Goal: Transaction & Acquisition: Purchase product/service

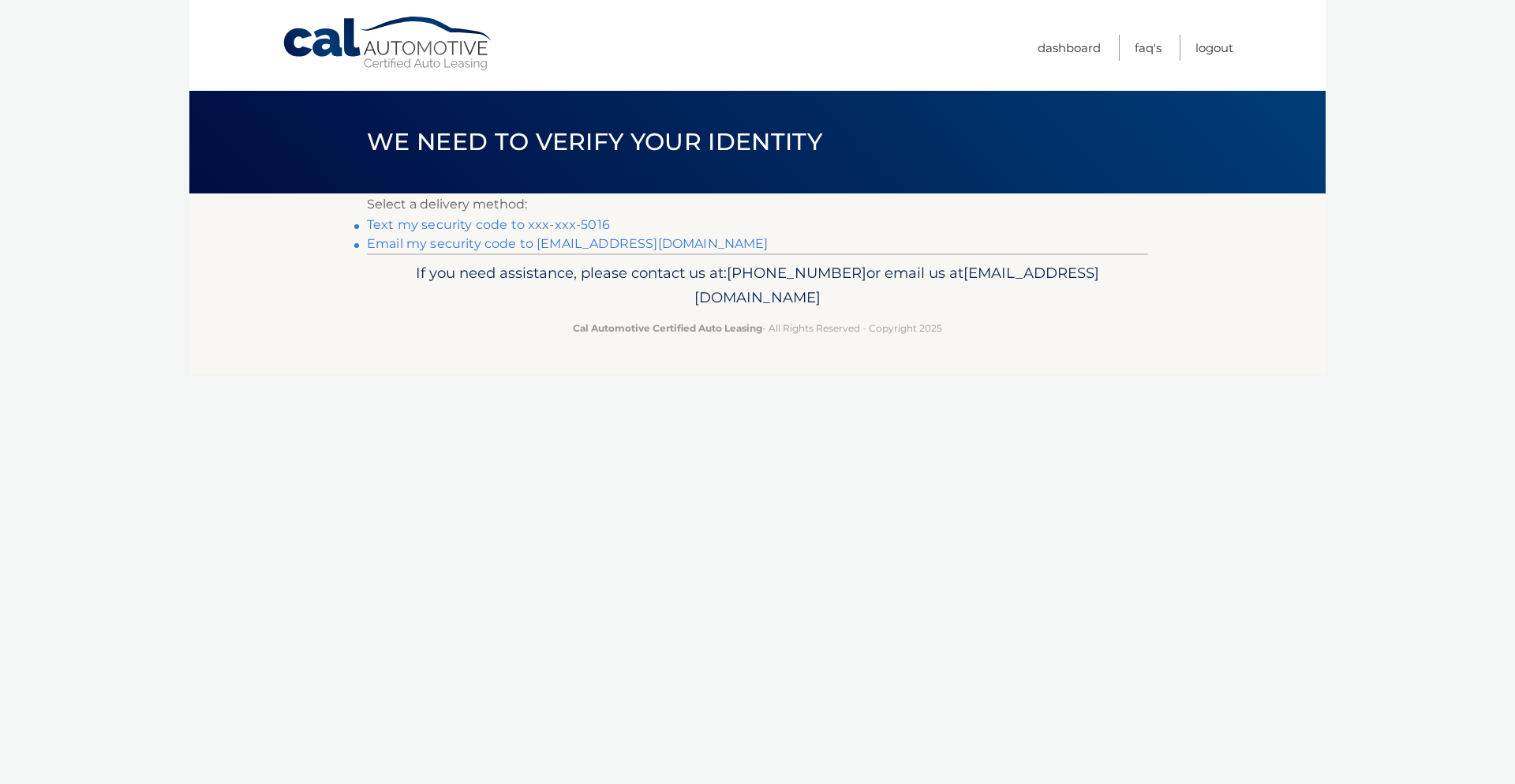
click at [422, 240] on link "Email my security code to c*******@stjohns.edu" at bounding box center [568, 243] width 402 height 15
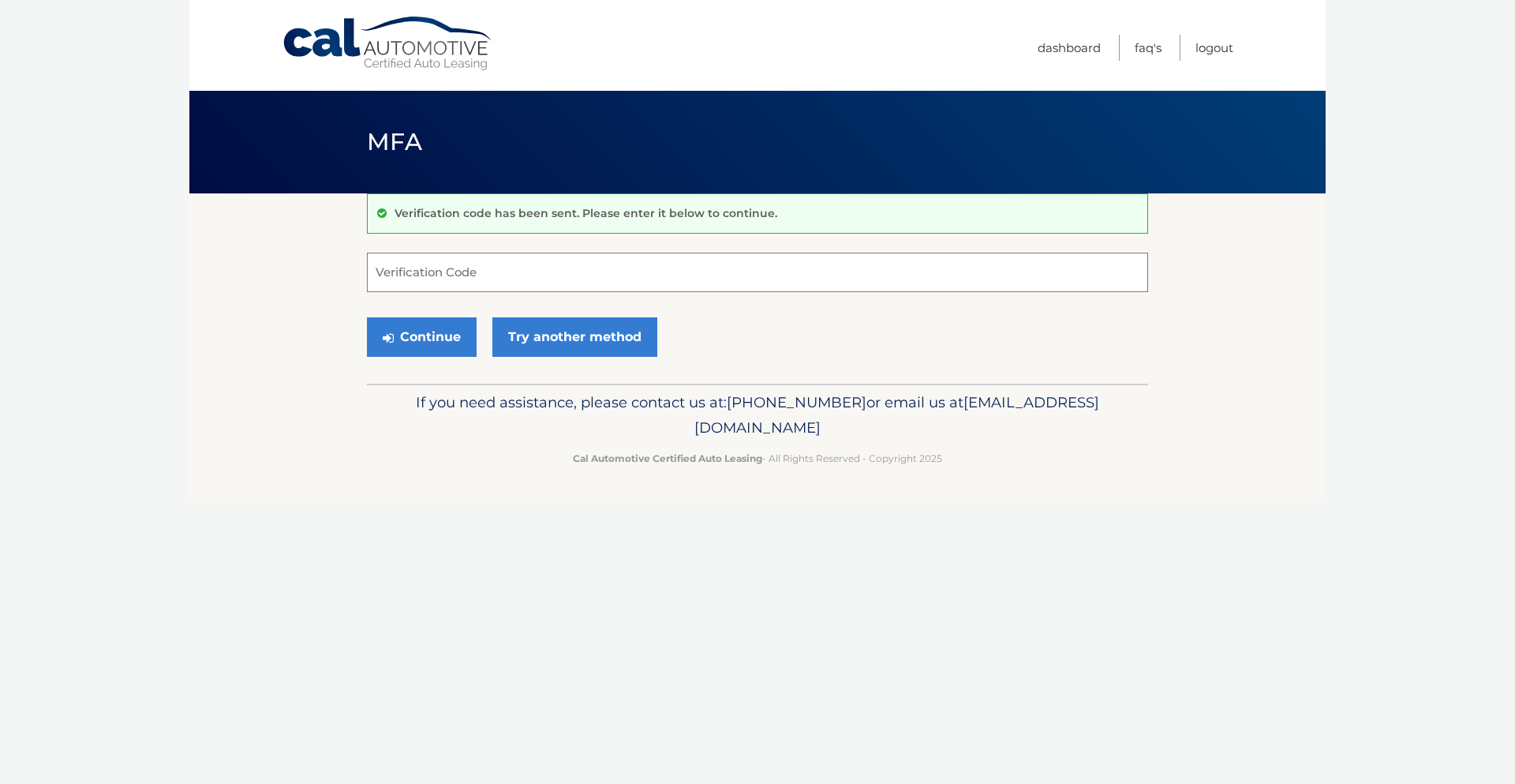
click at [416, 258] on input "Verification Code" at bounding box center [758, 272] width 781 height 39
type input "670509"
click at [418, 338] on button "Continue" at bounding box center [422, 337] width 110 height 39
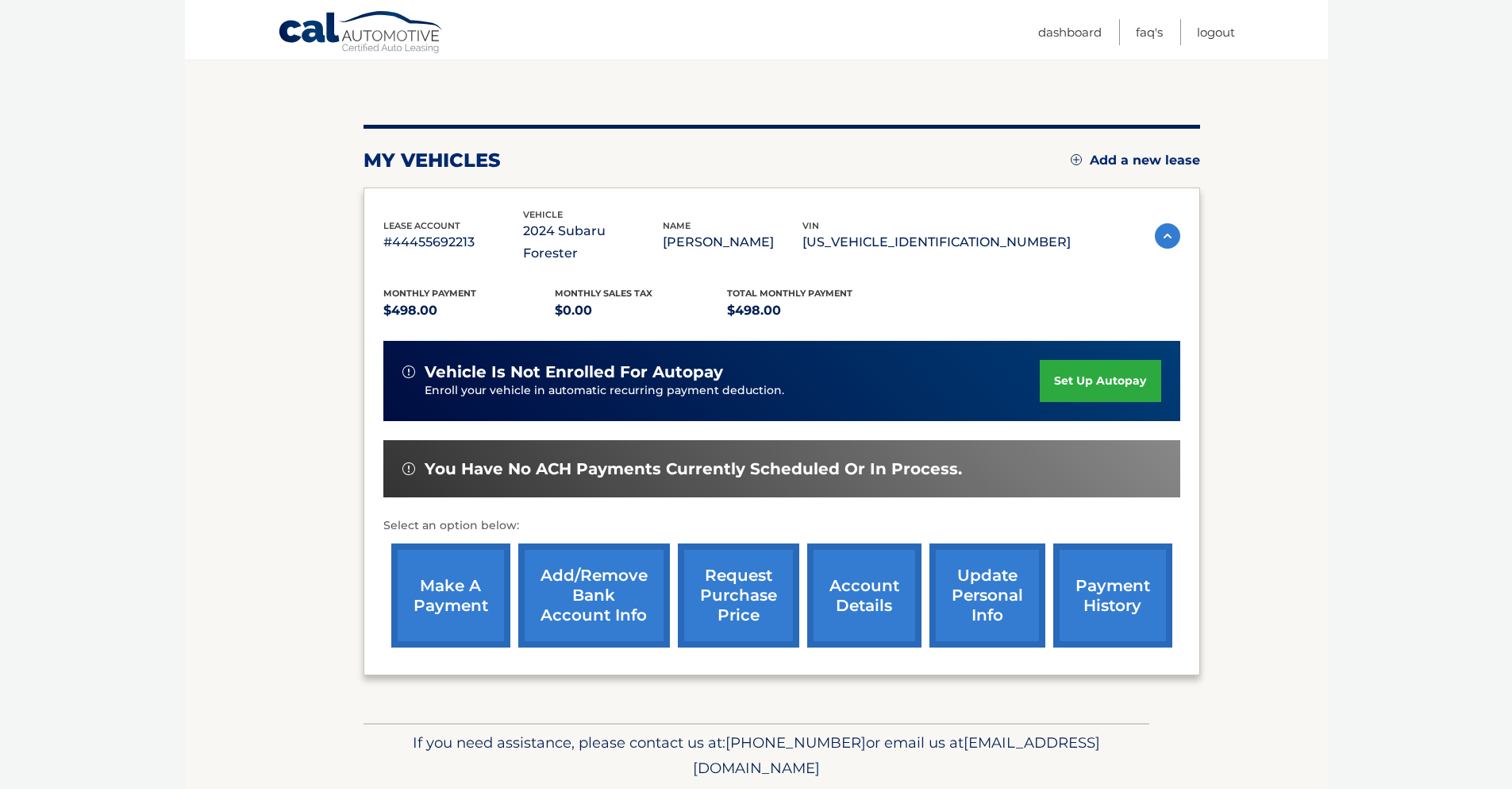
scroll to position [174, 0]
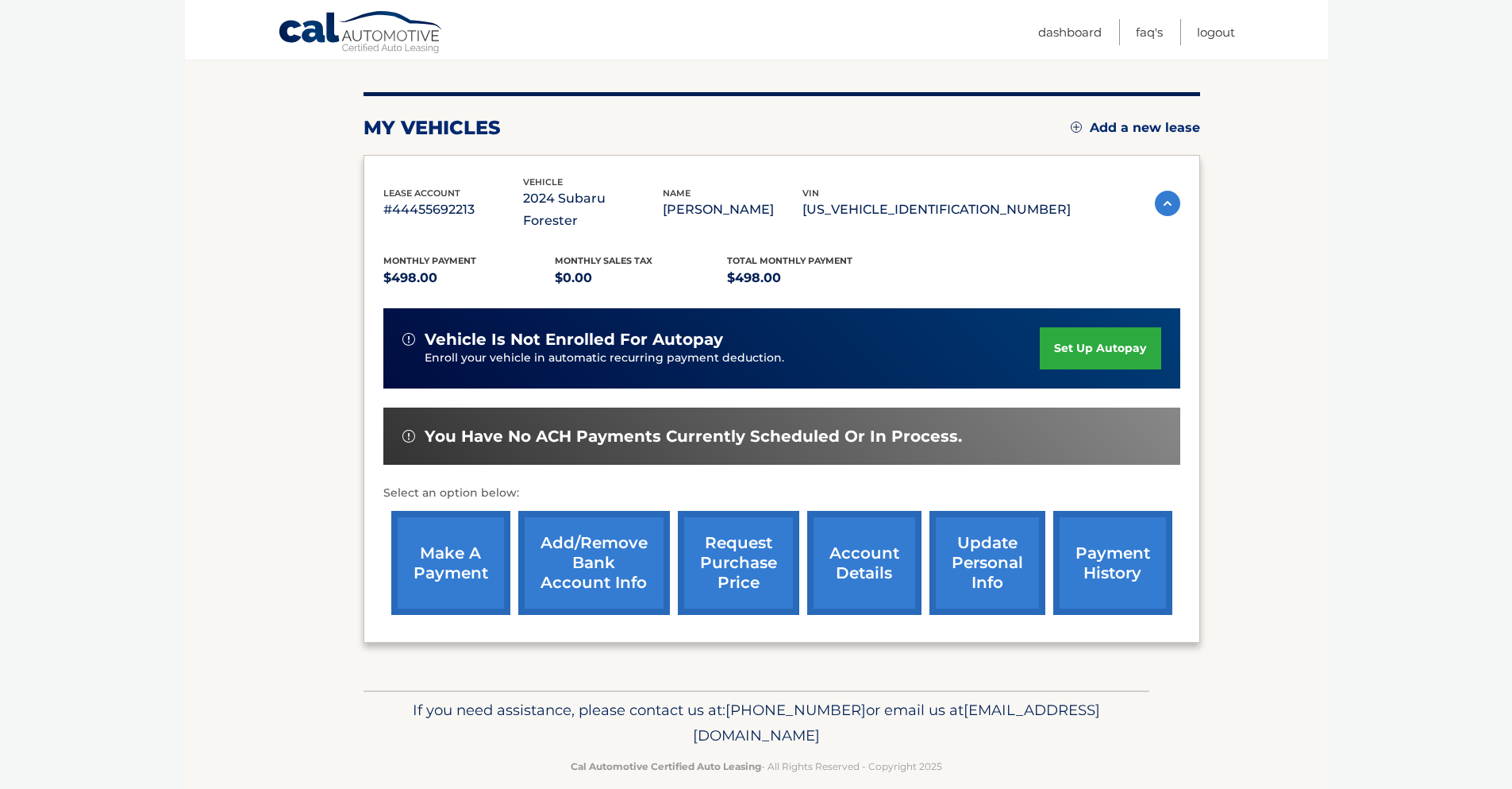
click at [450, 549] on link "make a payment" at bounding box center [451, 562] width 119 height 104
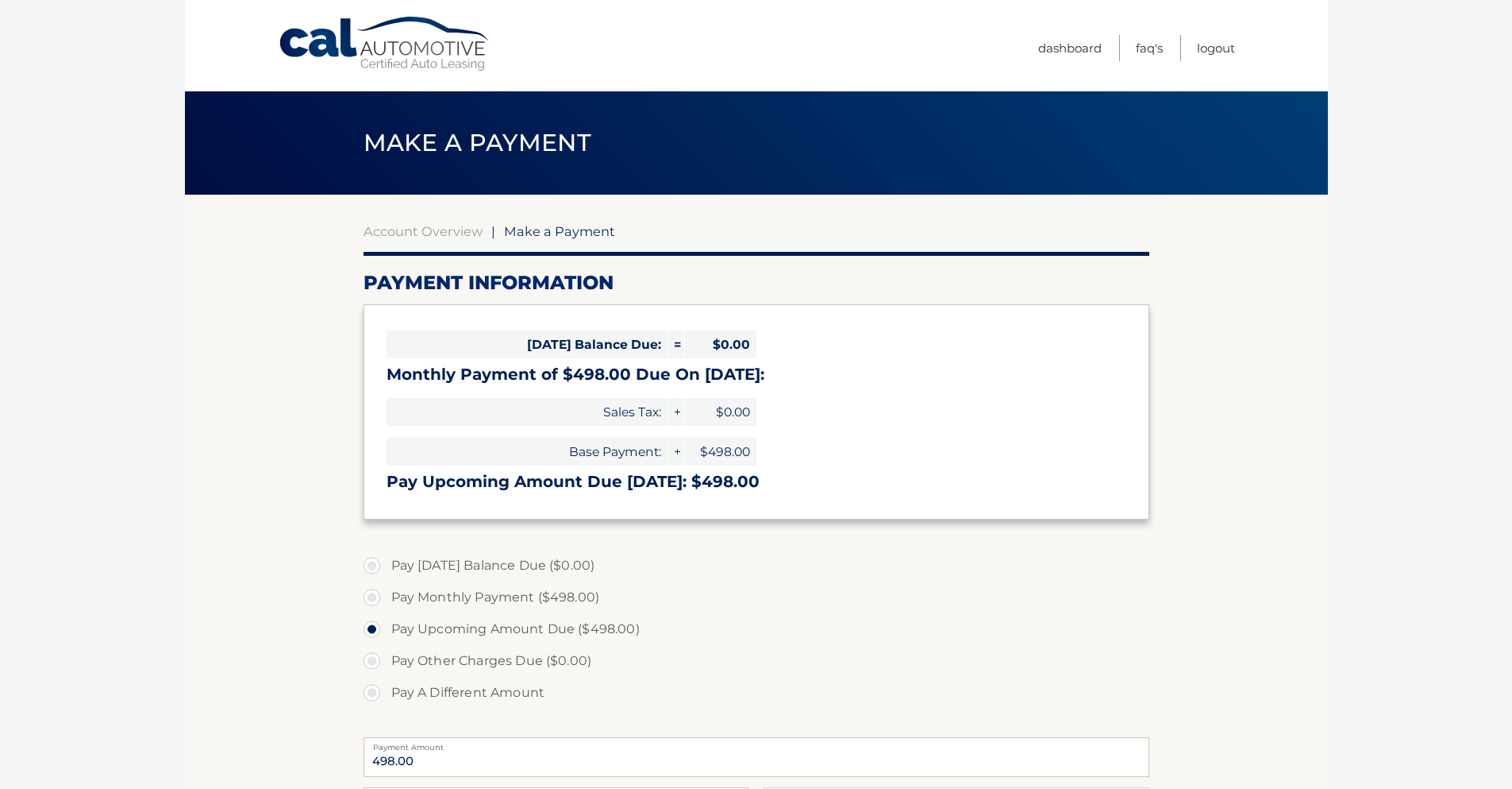
select select "MWQ5NGNmY2MtOWJkNy00MjgwLThmYWEtMDhhNzdjZDQzZDBm"
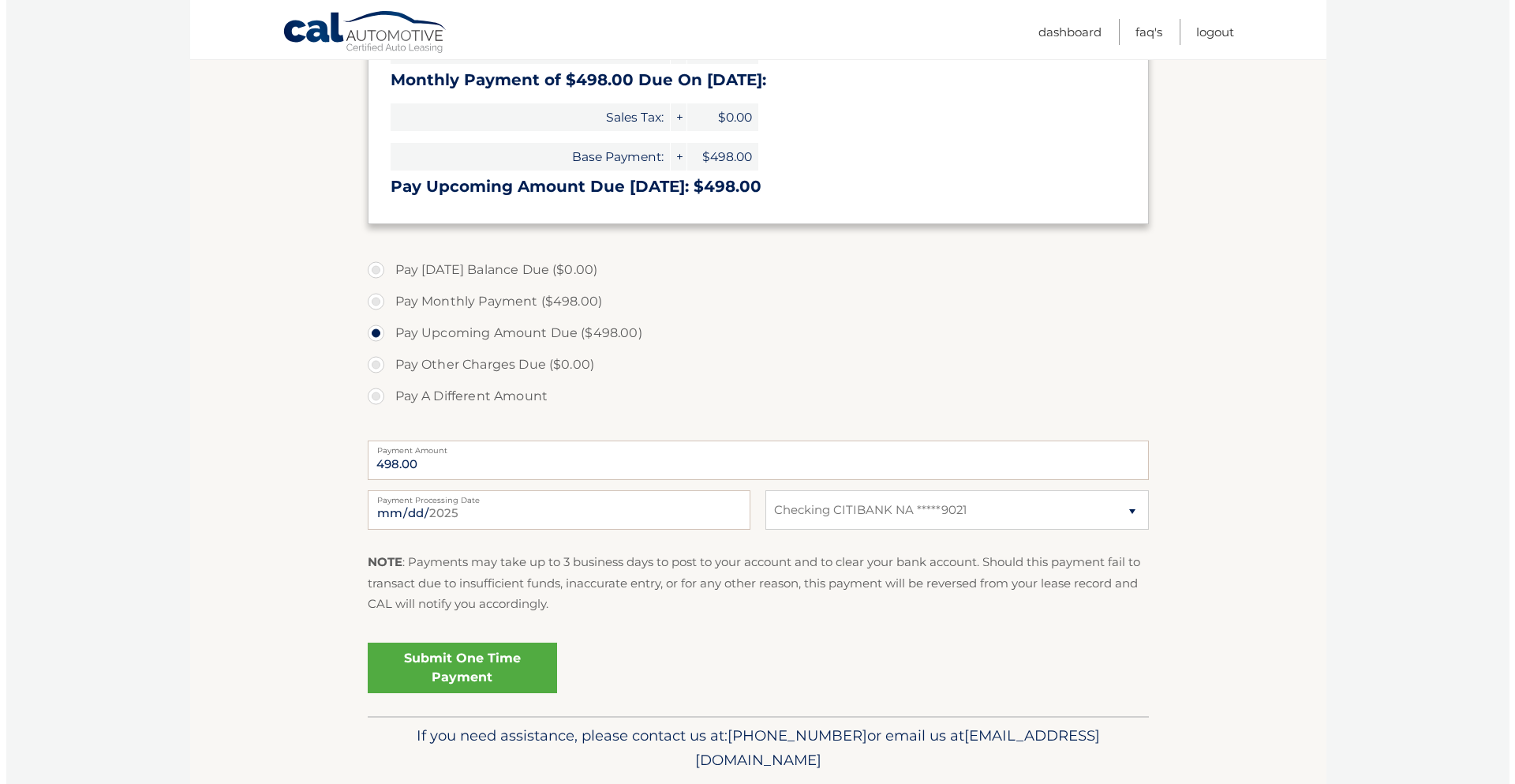
scroll to position [344, 0]
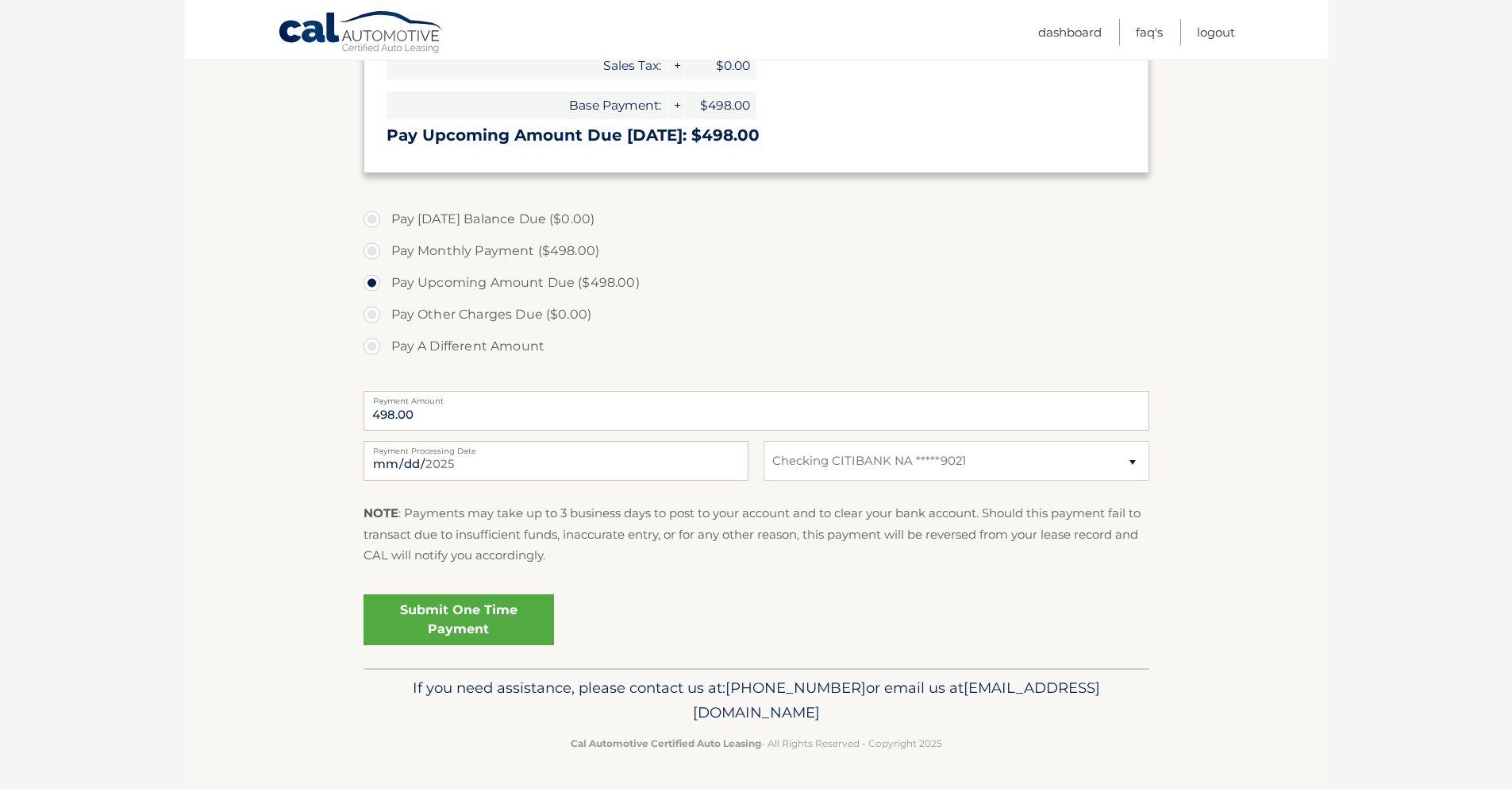
click at [448, 611] on link "Submit One Time Payment" at bounding box center [459, 619] width 191 height 51
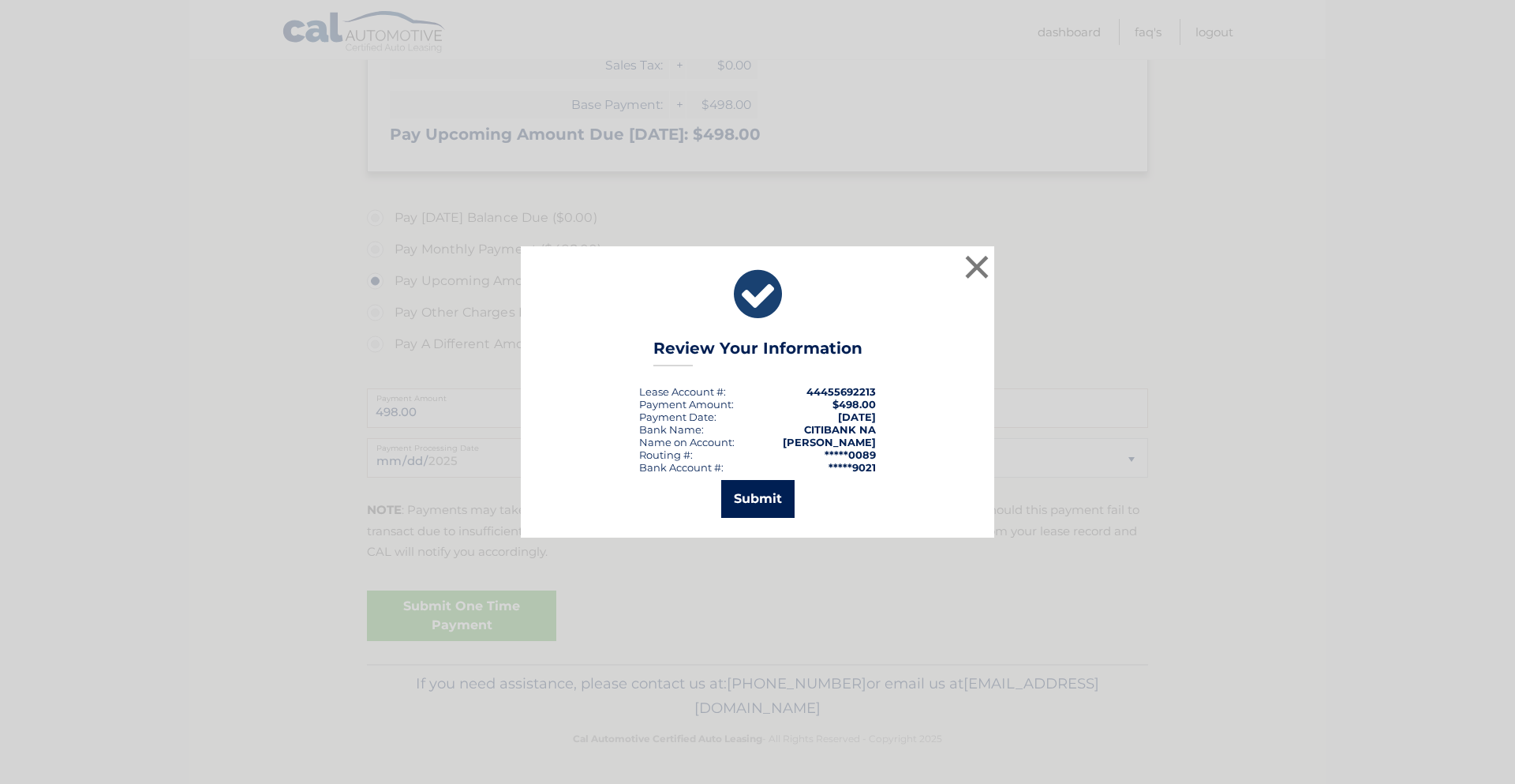
click at [750, 504] on button "Submit" at bounding box center [758, 499] width 73 height 38
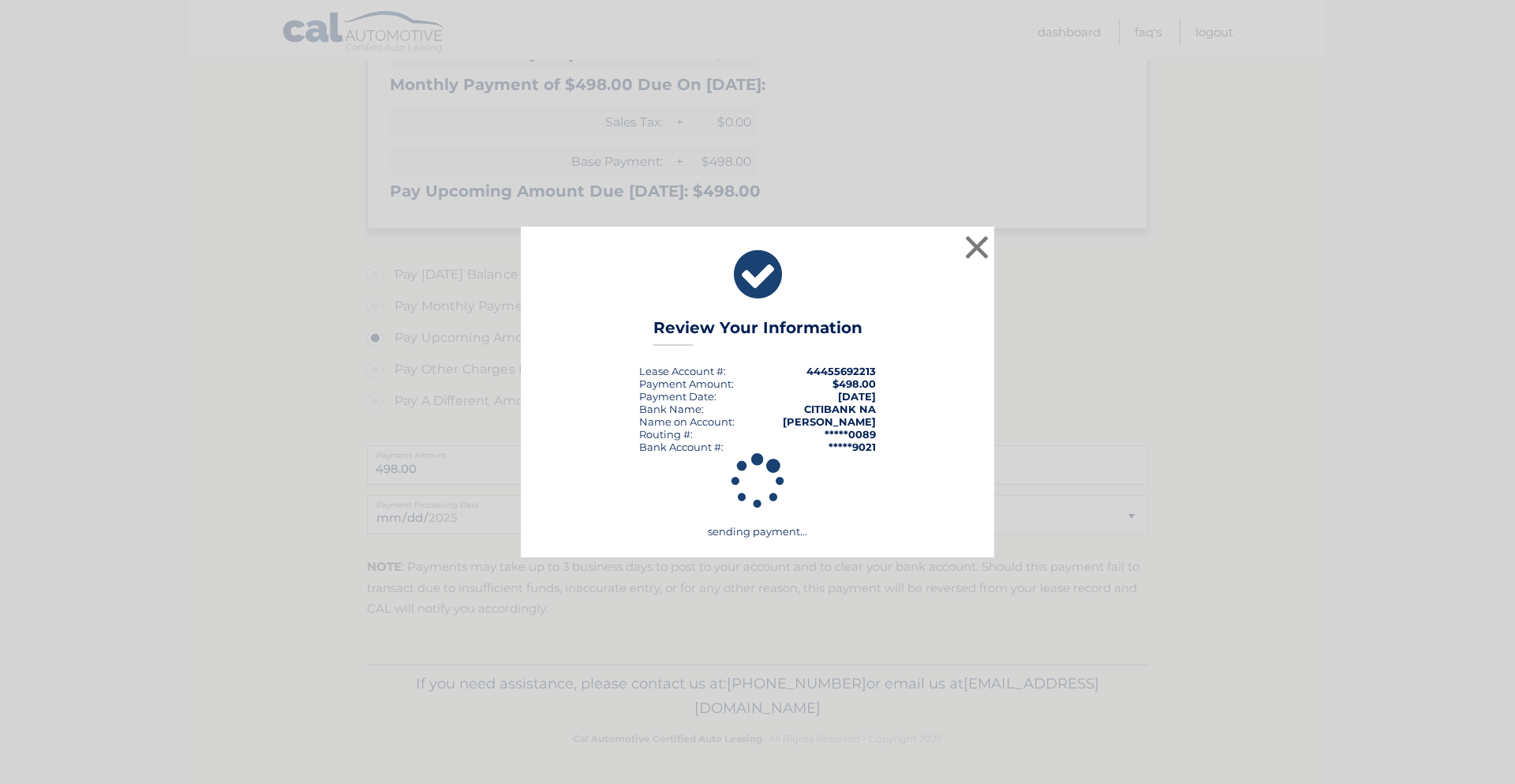
scroll to position [287, 0]
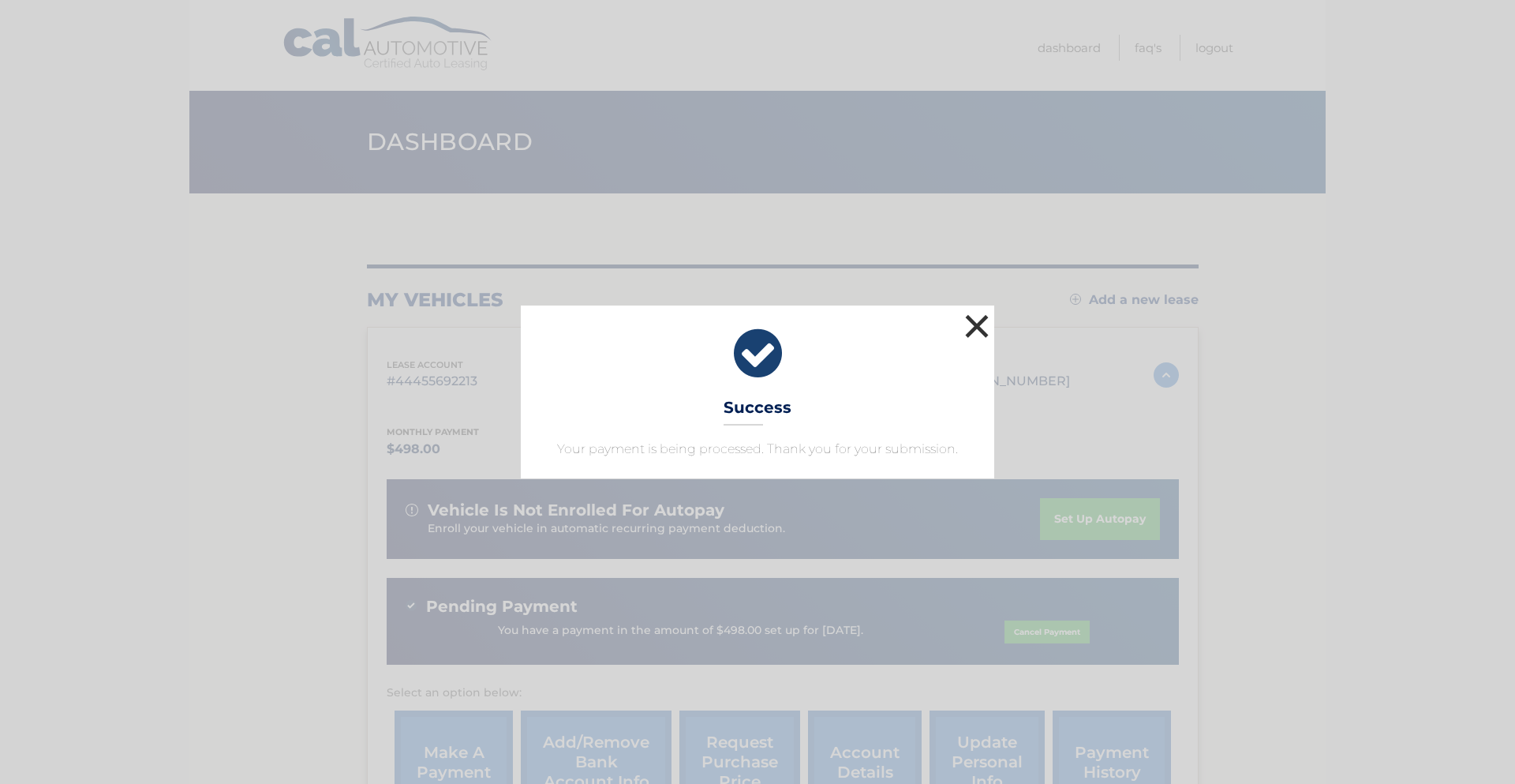
click at [981, 331] on button "×" at bounding box center [977, 325] width 31 height 31
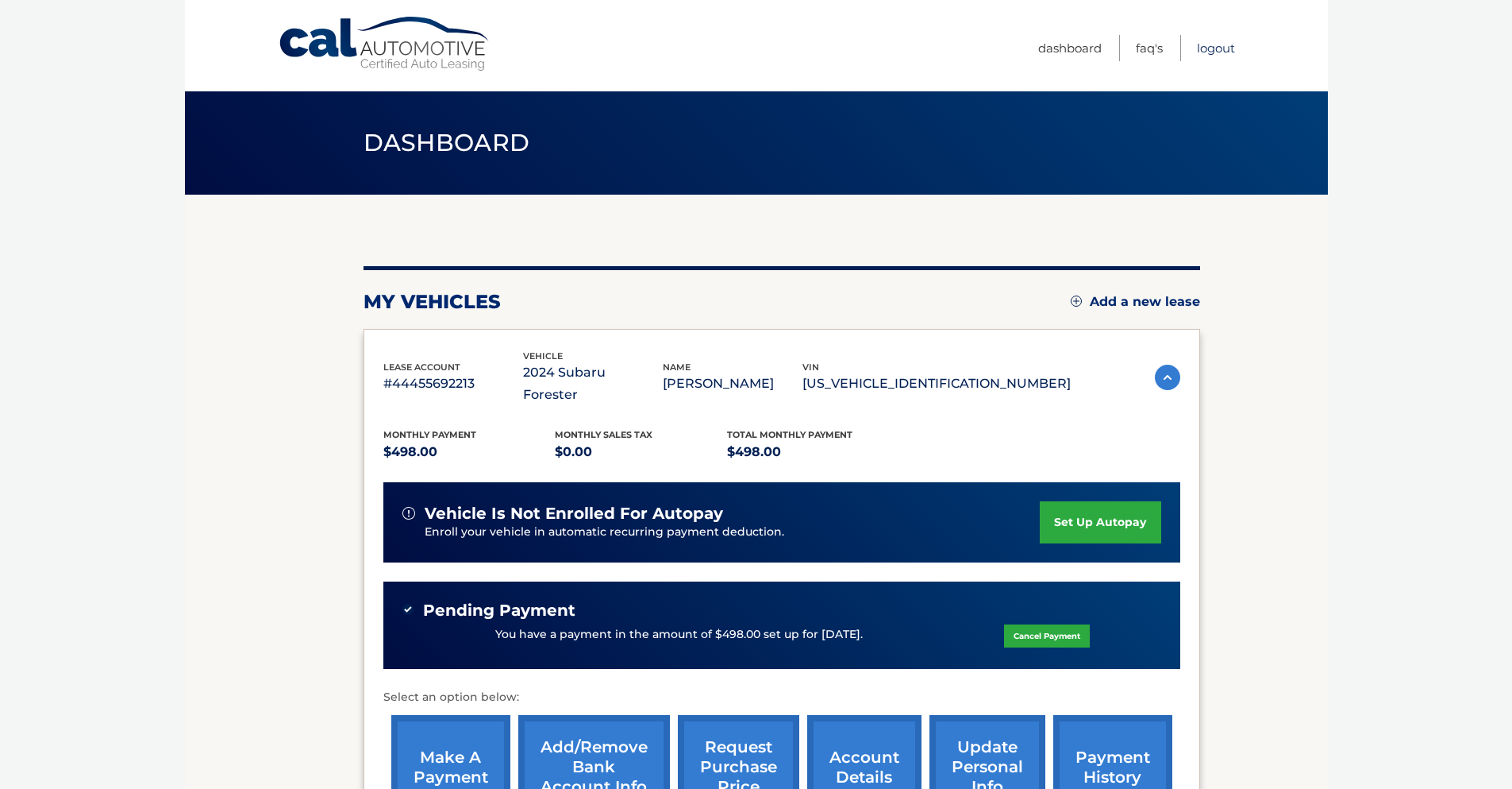
click at [1225, 46] on link "Logout" at bounding box center [1217, 47] width 38 height 26
